Goal: Navigation & Orientation: Find specific page/section

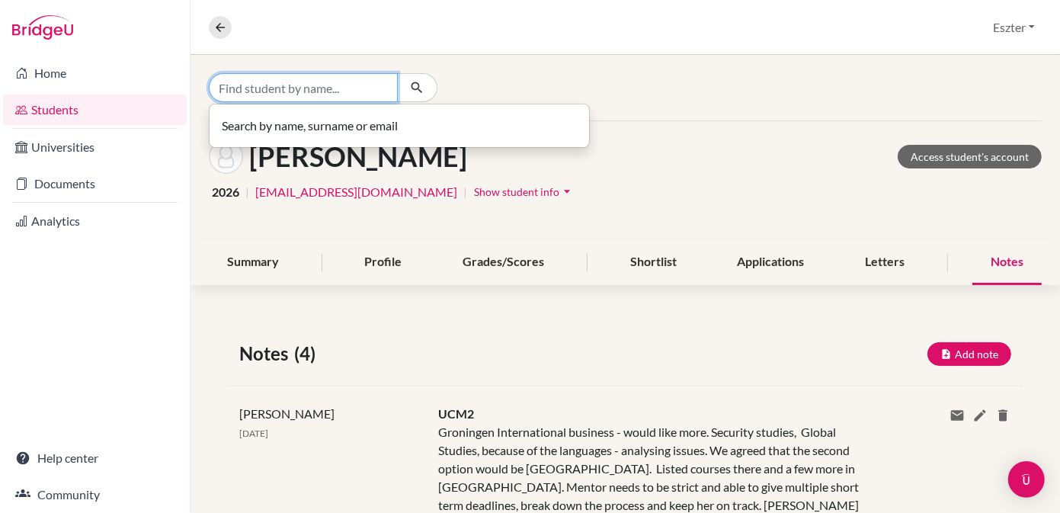
click at [321, 88] on input "Find student by name..." at bounding box center [303, 87] width 189 height 29
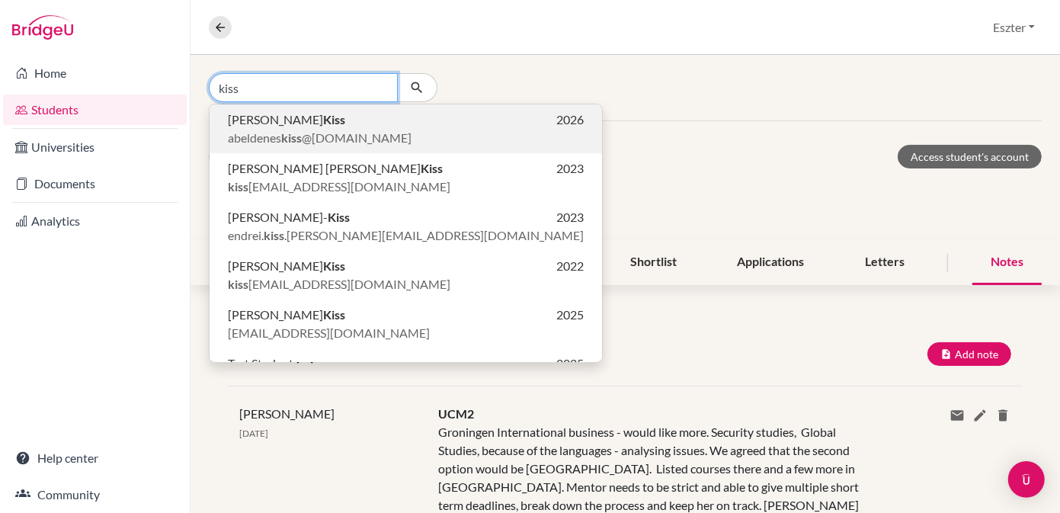
type input "kiss"
click at [306, 116] on p "Abel Kiss 2026" at bounding box center [406, 120] width 356 height 18
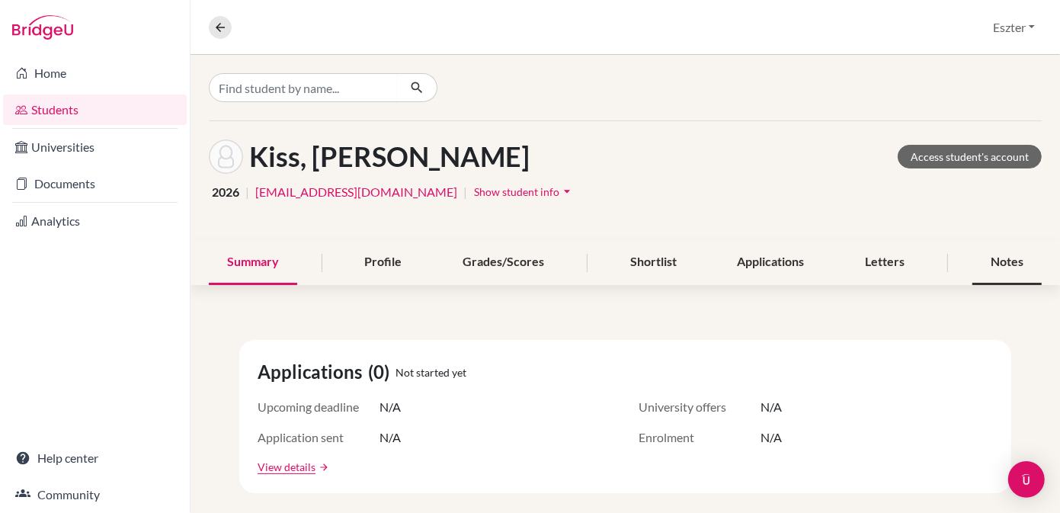
click at [998, 259] on div "Notes" at bounding box center [1007, 262] width 69 height 45
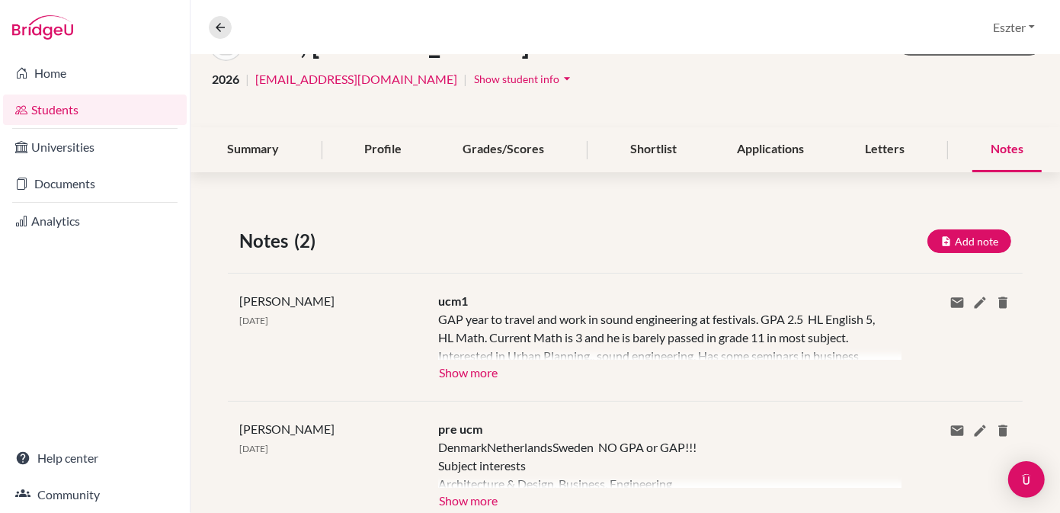
scroll to position [163, 0]
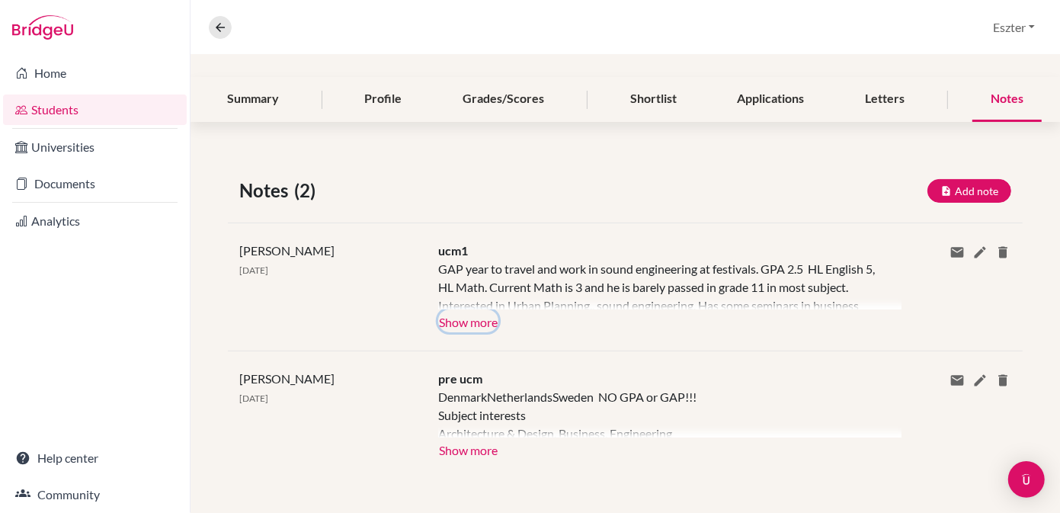
click at [472, 325] on button "Show more" at bounding box center [468, 320] width 60 height 23
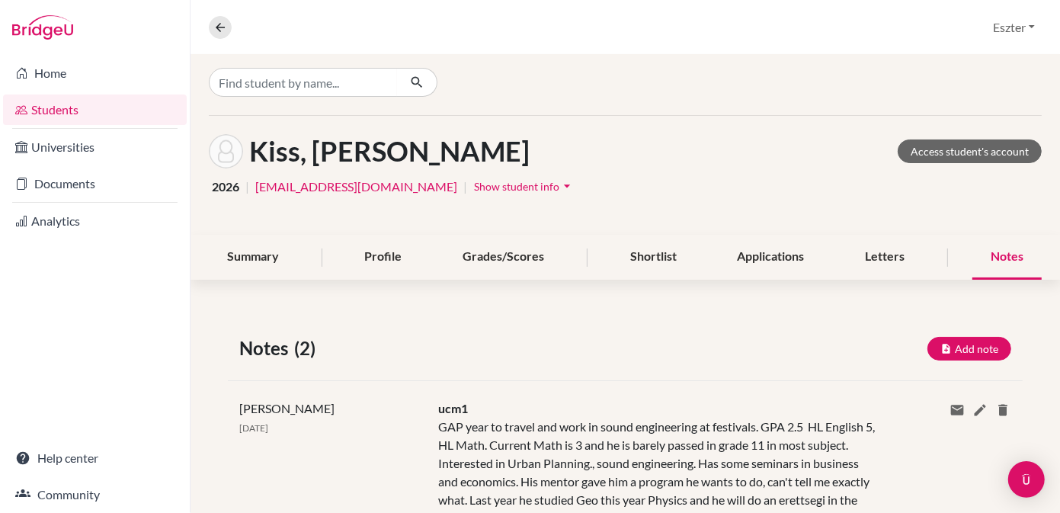
scroll to position [0, 0]
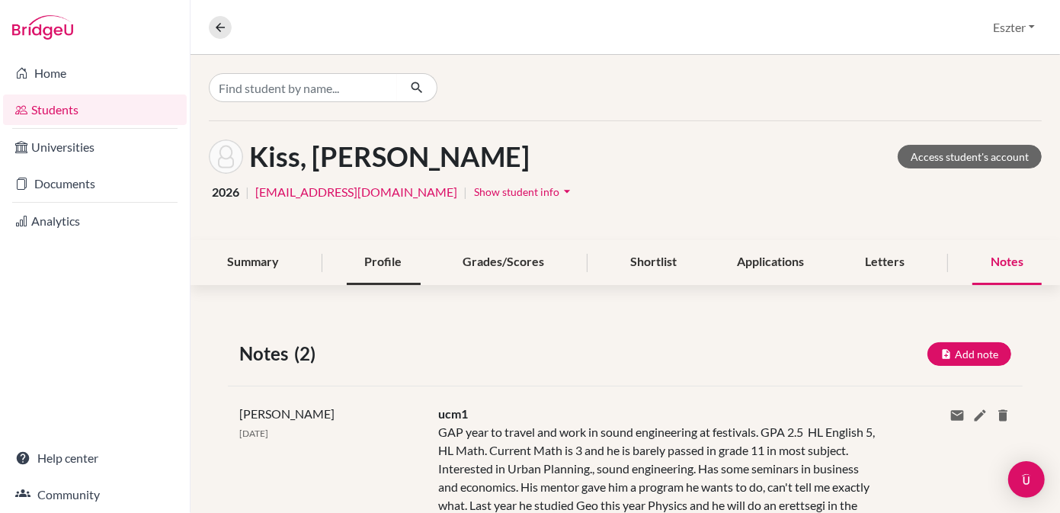
click at [380, 258] on div "Profile" at bounding box center [384, 262] width 74 height 45
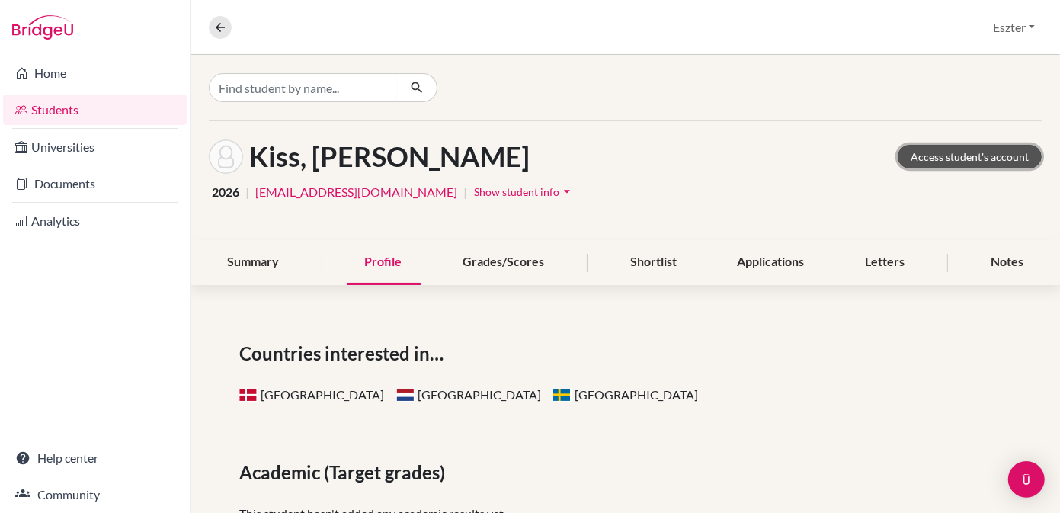
click at [928, 152] on link "Access student's account" at bounding box center [970, 157] width 144 height 24
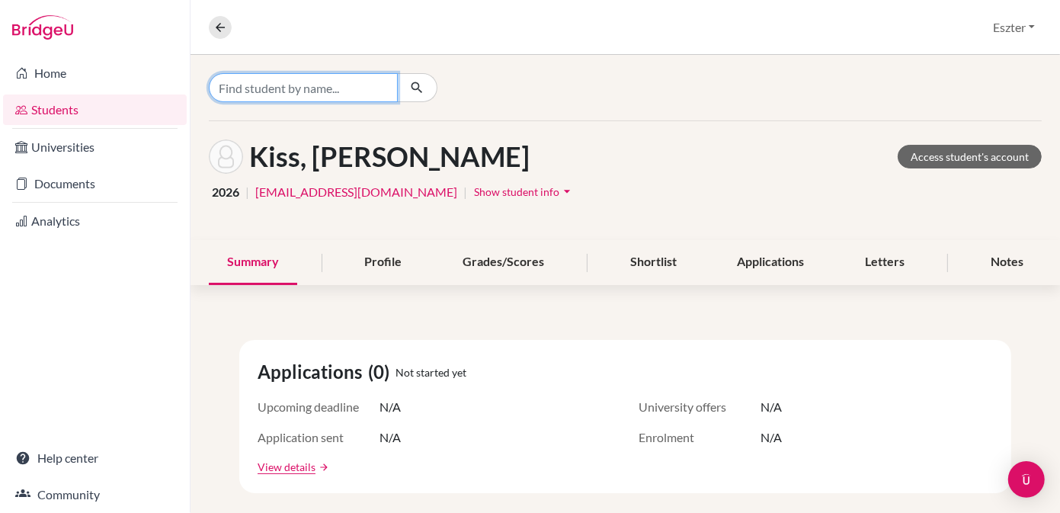
click at [326, 94] on input "Find student by name..." at bounding box center [303, 87] width 189 height 29
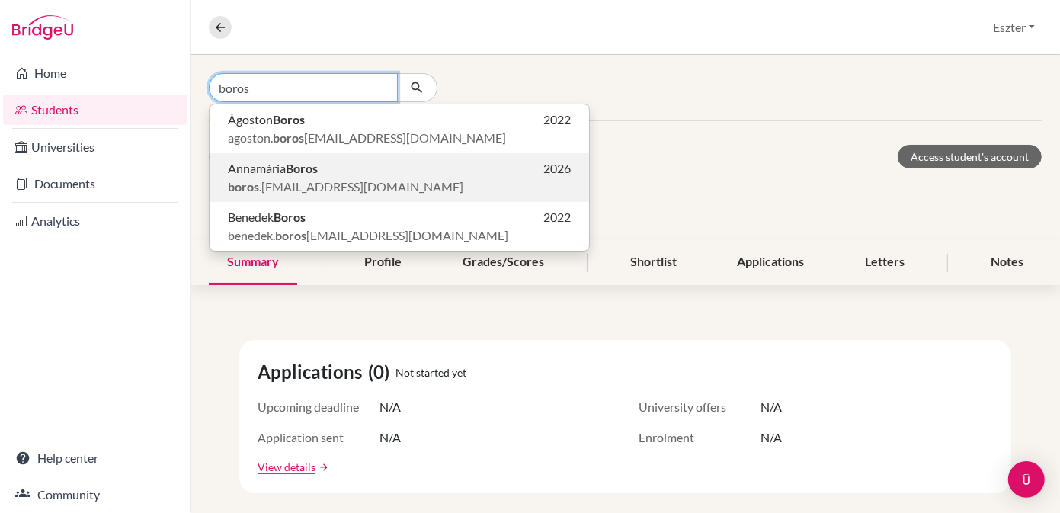
type input "boros"
click at [302, 167] on b "Boros" at bounding box center [302, 168] width 32 height 14
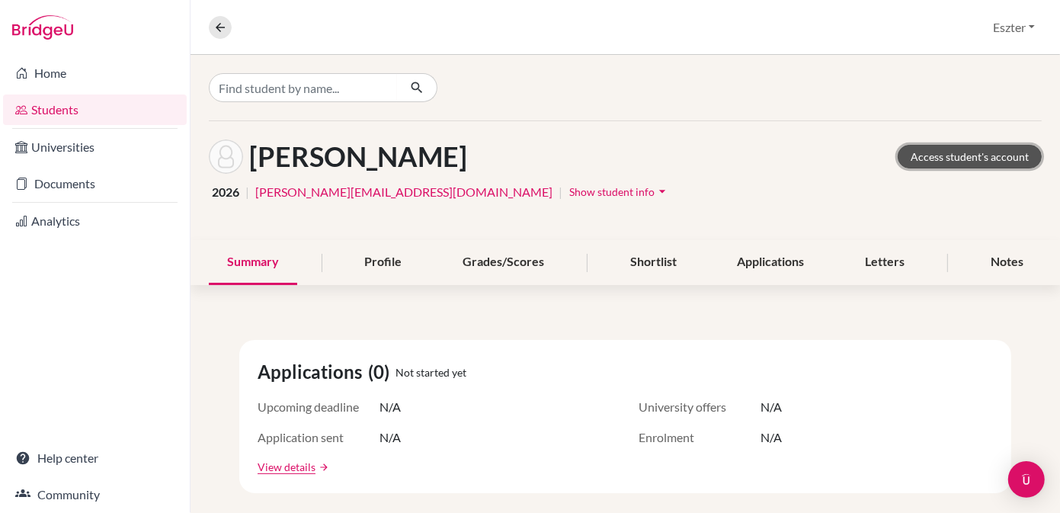
click at [933, 154] on link "Access student's account" at bounding box center [970, 157] width 144 height 24
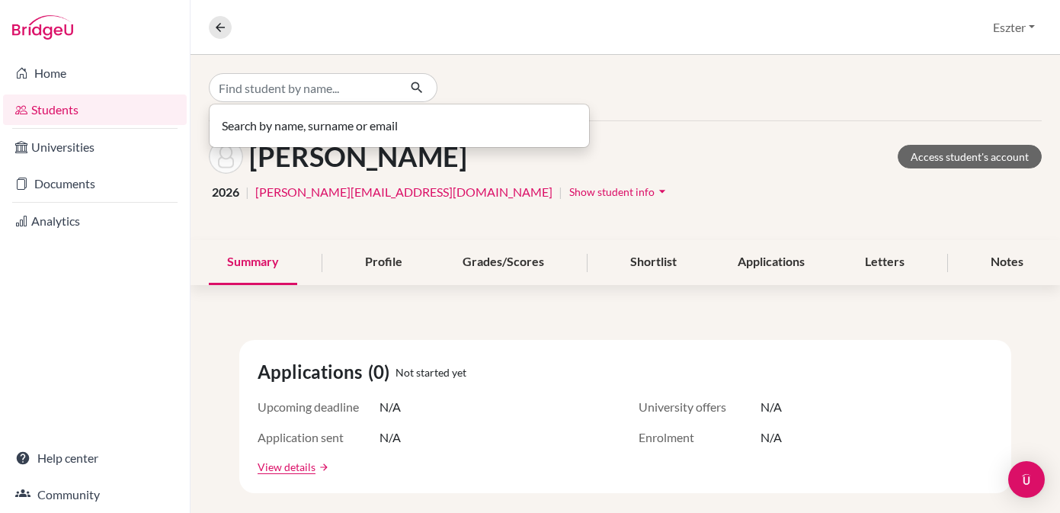
click at [339, 92] on input "Find student by name..." at bounding box center [303, 87] width 189 height 29
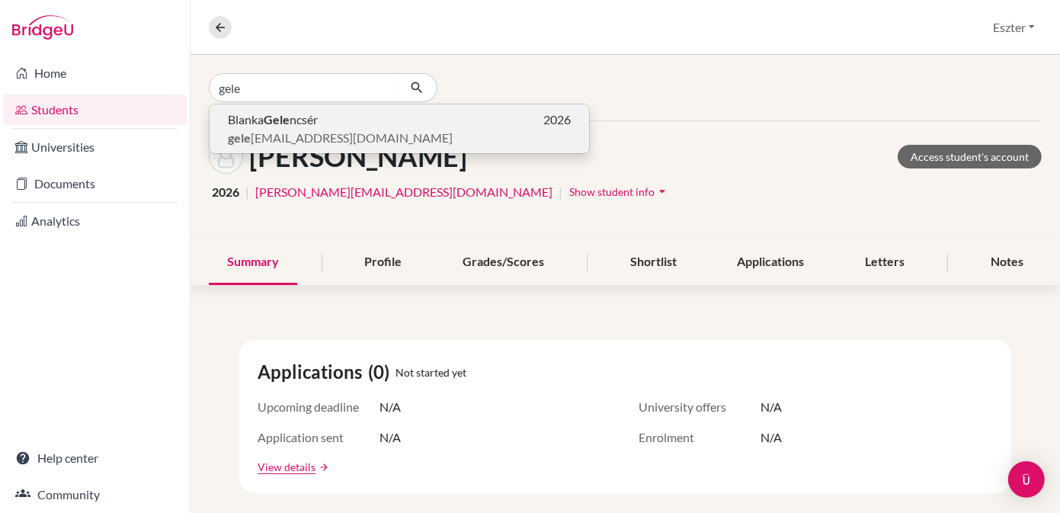
type input "gele"
click at [242, 124] on span "Blanka Gele ncsér" at bounding box center [273, 120] width 90 height 18
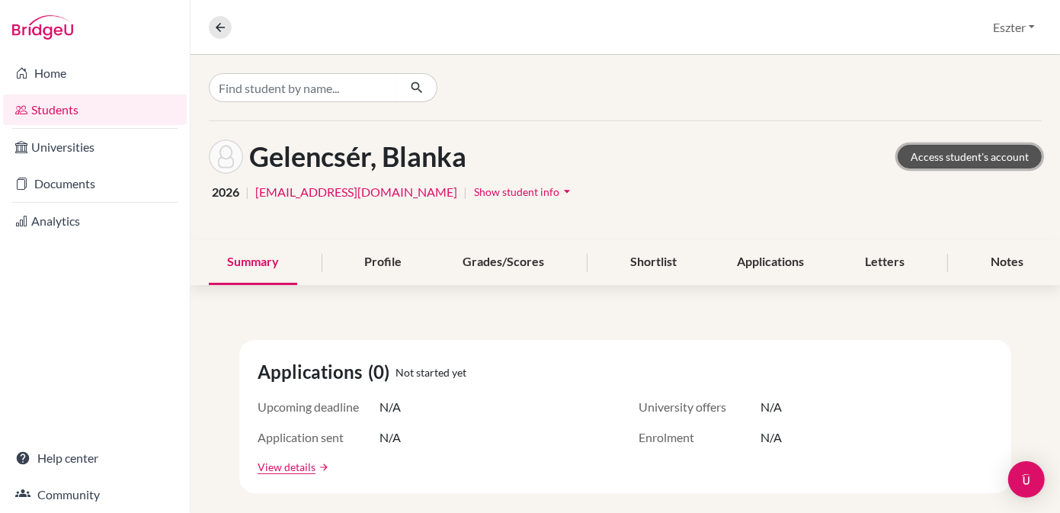
click at [909, 157] on link "Access student's account" at bounding box center [970, 157] width 144 height 24
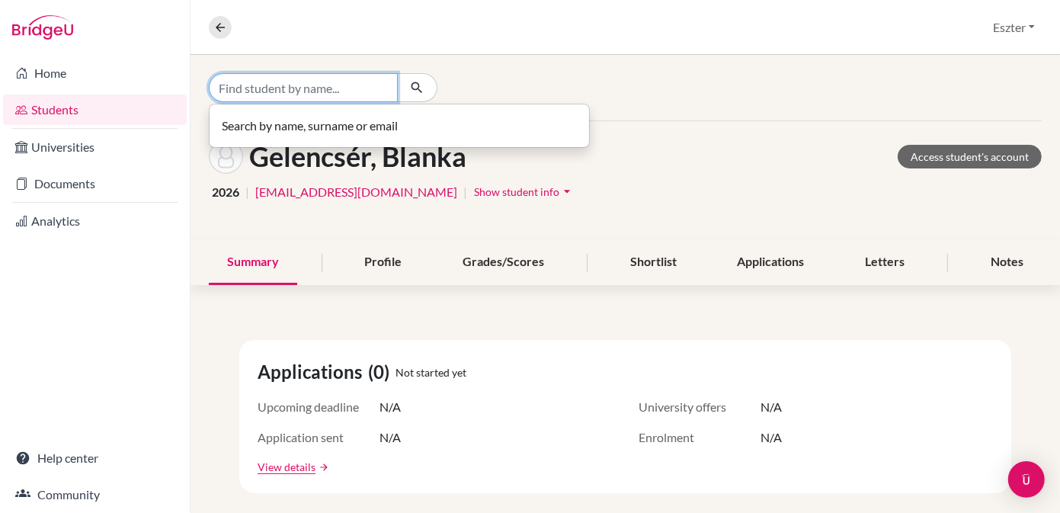
click at [324, 90] on input "Find student by name..." at bounding box center [303, 87] width 189 height 29
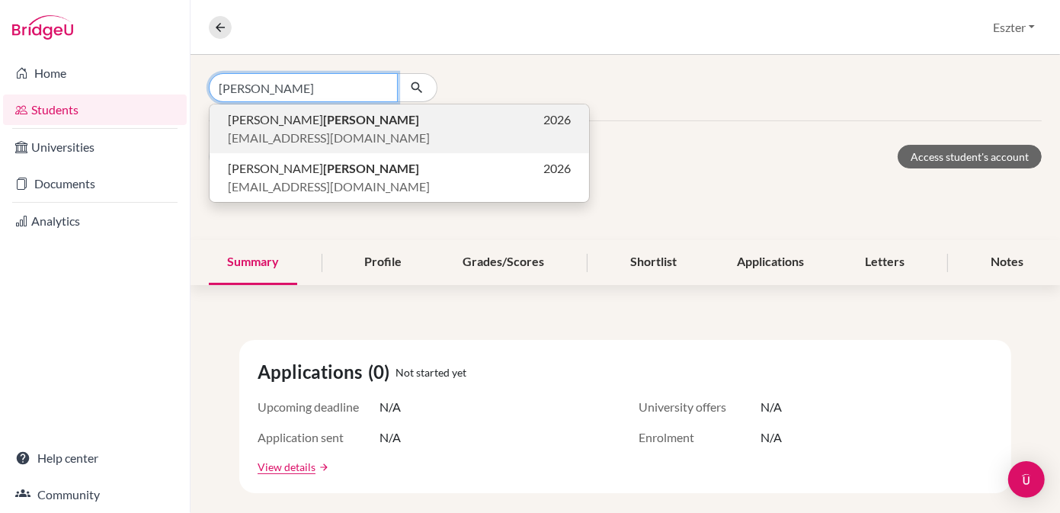
type input "szőke"
click at [292, 132] on span "adamszoke007@gmail.com" at bounding box center [329, 138] width 202 height 18
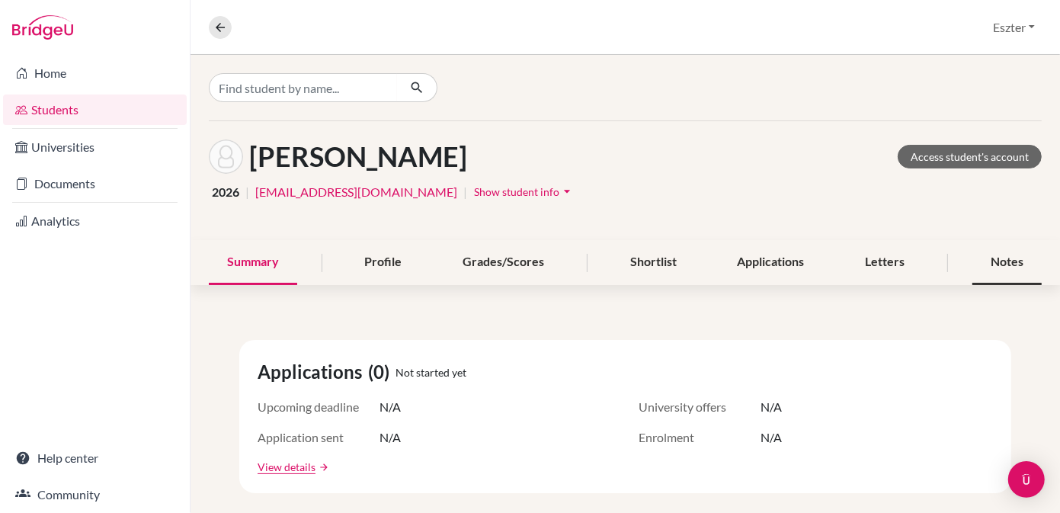
click at [1005, 266] on div "Notes" at bounding box center [1007, 262] width 69 height 45
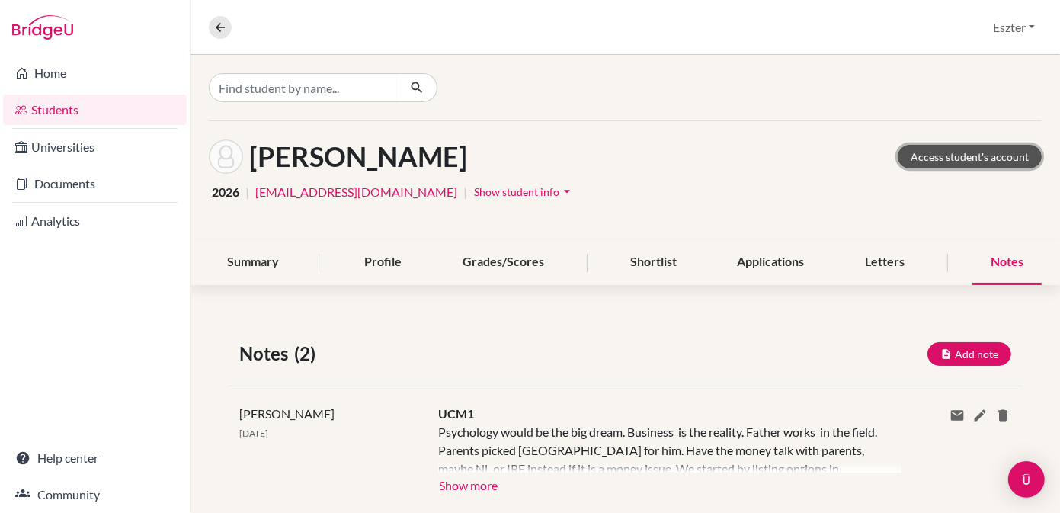
click at [931, 152] on link "Access student's account" at bounding box center [970, 157] width 144 height 24
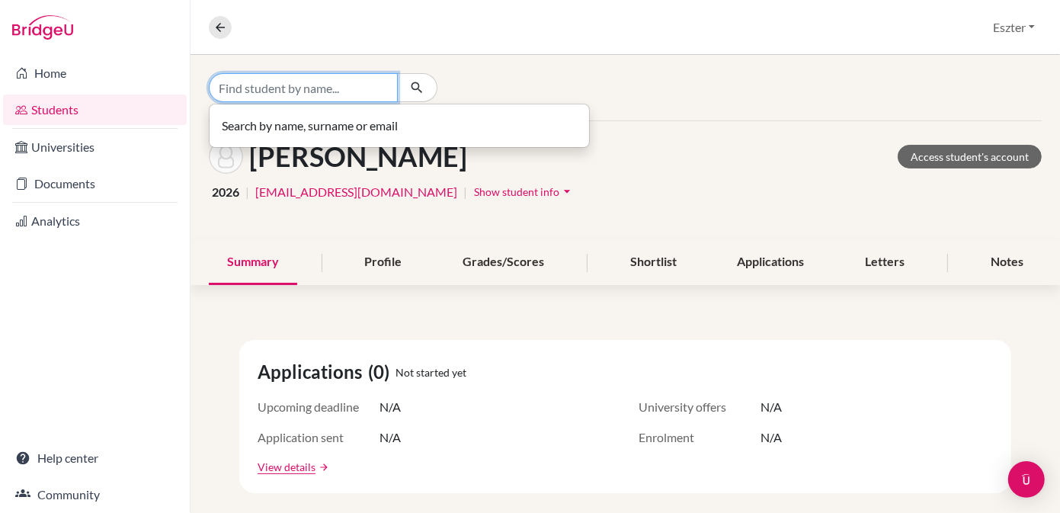
click at [366, 83] on input "Find student by name..." at bounding box center [303, 87] width 189 height 29
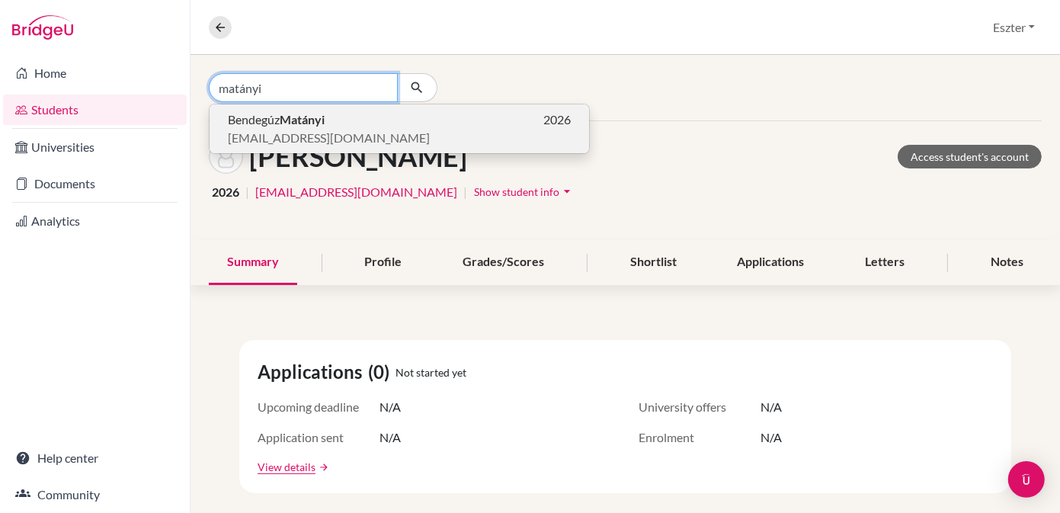
type input "matányi"
click at [289, 129] on span "[EMAIL_ADDRESS][DOMAIN_NAME]" at bounding box center [329, 138] width 202 height 18
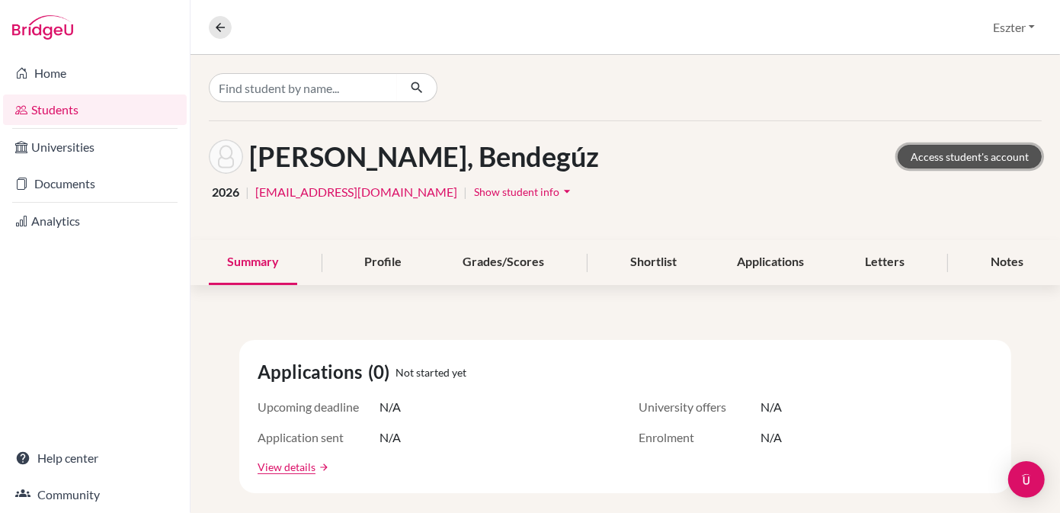
click at [954, 161] on link "Access student's account" at bounding box center [970, 157] width 144 height 24
